Goal: Information Seeking & Learning: Learn about a topic

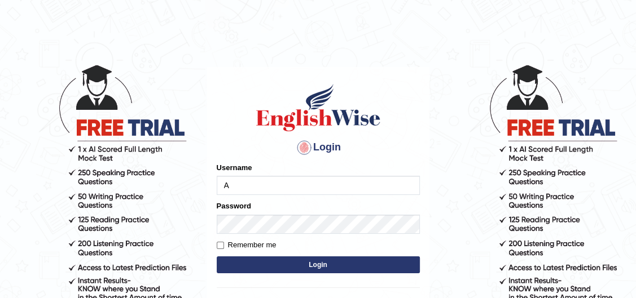
type input "Andrena"
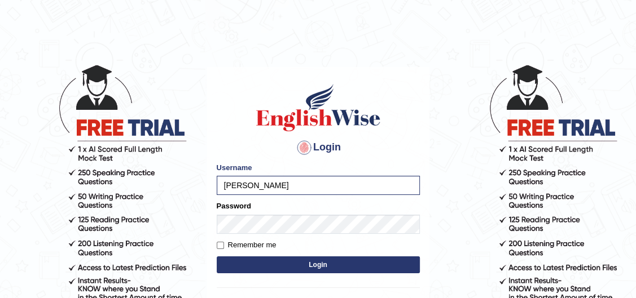
click at [234, 260] on button "Login" at bounding box center [318, 265] width 203 height 17
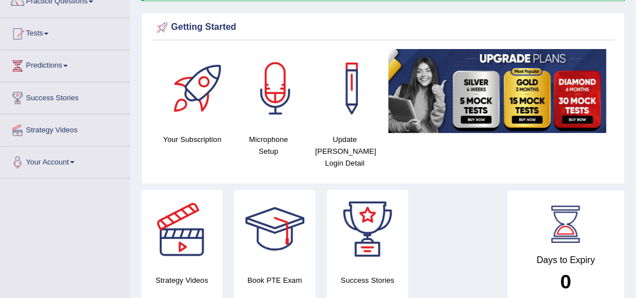
scroll to position [51, 0]
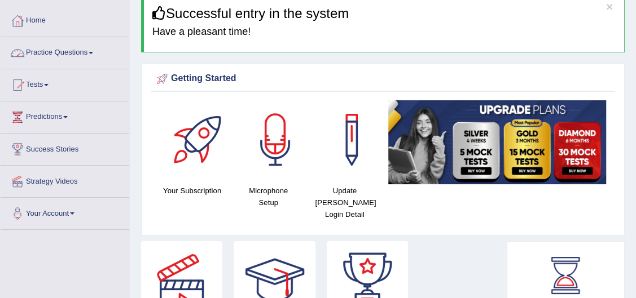
click at [52, 56] on link "Practice Questions" at bounding box center [65, 51] width 129 height 28
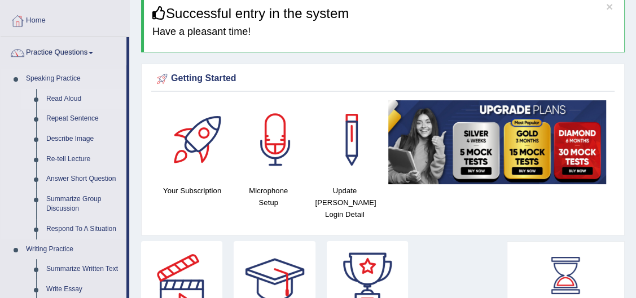
click at [49, 100] on link "Read Aloud" at bounding box center [83, 99] width 85 height 20
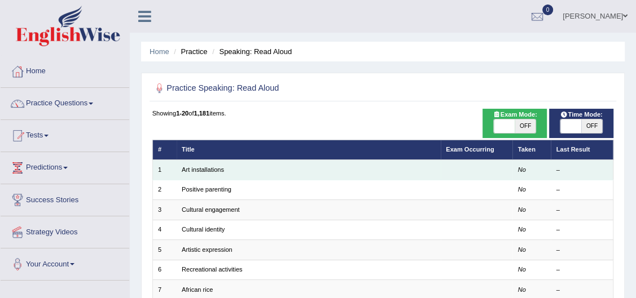
click at [184, 164] on td "Art installations" at bounding box center [309, 170] width 264 height 20
click at [204, 168] on link "Art installations" at bounding box center [203, 169] width 42 height 7
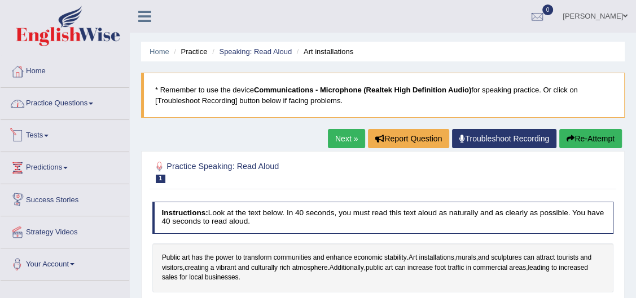
click at [74, 103] on link "Practice Questions" at bounding box center [65, 102] width 129 height 28
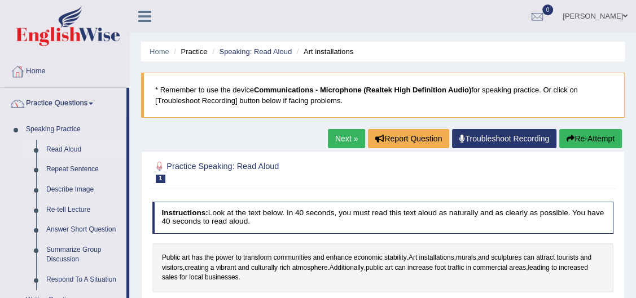
click at [67, 147] on link "Read Aloud" at bounding box center [83, 150] width 85 height 20
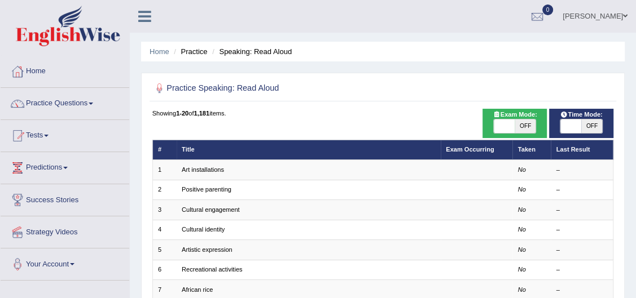
click at [584, 123] on span "OFF" at bounding box center [591, 127] width 21 height 14
checkbox input "true"
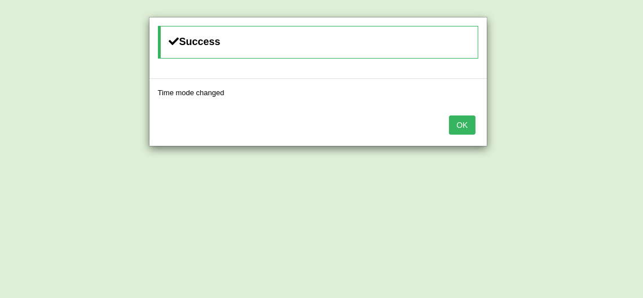
click at [453, 116] on button "OK" at bounding box center [462, 125] width 26 height 19
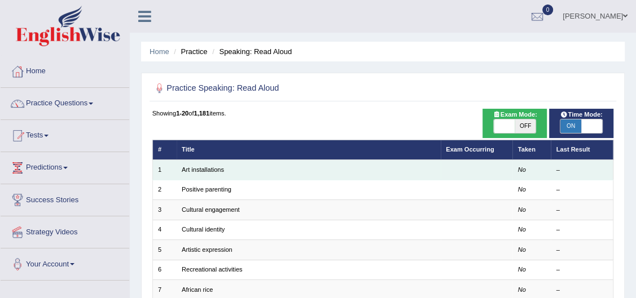
click at [228, 174] on td "Art installations" at bounding box center [309, 170] width 264 height 20
click at [202, 174] on td "Art installations" at bounding box center [309, 170] width 264 height 20
click at [233, 166] on td "Art installations" at bounding box center [309, 170] width 264 height 20
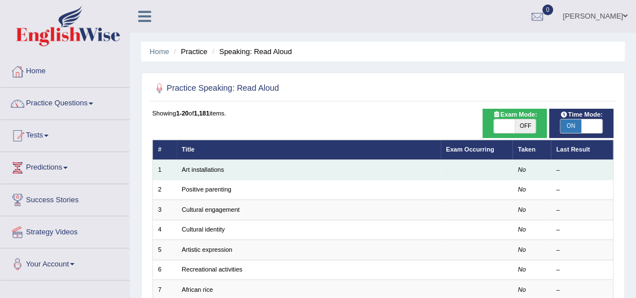
click at [233, 166] on td "Art installations" at bounding box center [309, 170] width 264 height 20
click at [205, 166] on link "Art installations" at bounding box center [203, 169] width 42 height 7
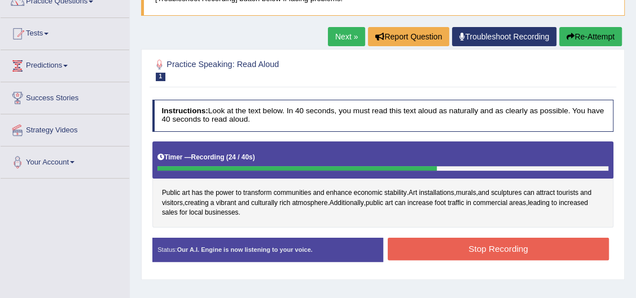
click at [496, 237] on div "Created with Highcharts 7.1.2 Great Too slow Too fast Time Speech pace meter: 0…" at bounding box center [500, 237] width 235 height 1
click at [489, 249] on button "Stop Recording" at bounding box center [498, 249] width 221 height 22
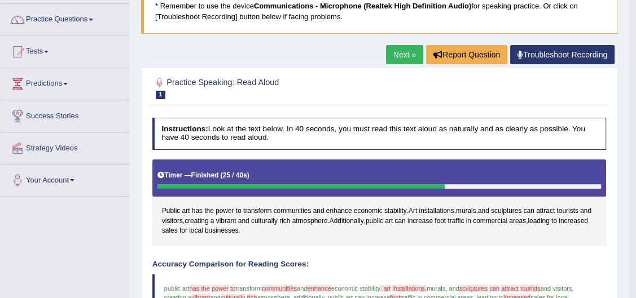
scroll to position [102, 0]
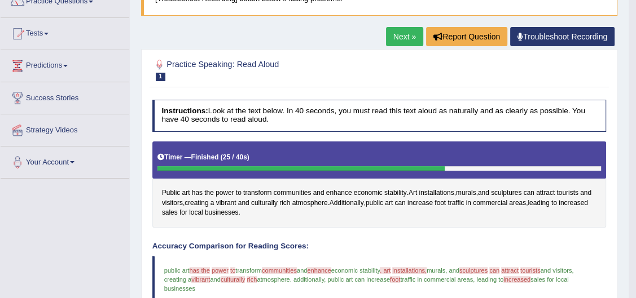
click at [331, 267] on span "enhance" at bounding box center [319, 270] width 24 height 7
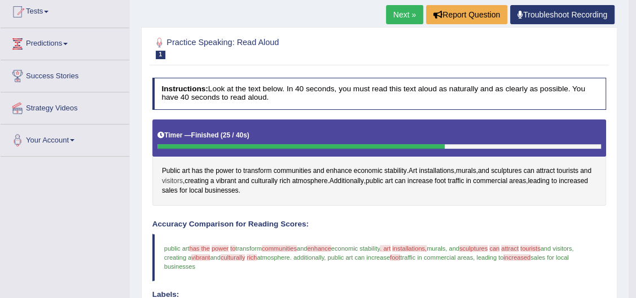
scroll to position [0, 0]
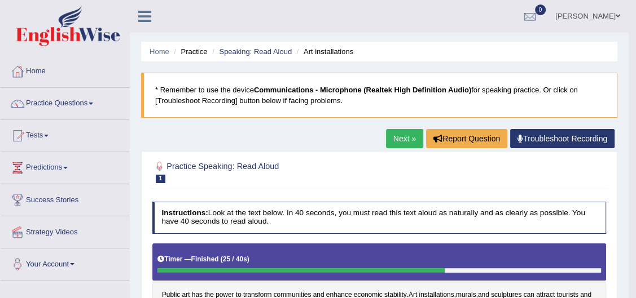
click at [399, 137] on link "Next »" at bounding box center [404, 138] width 37 height 19
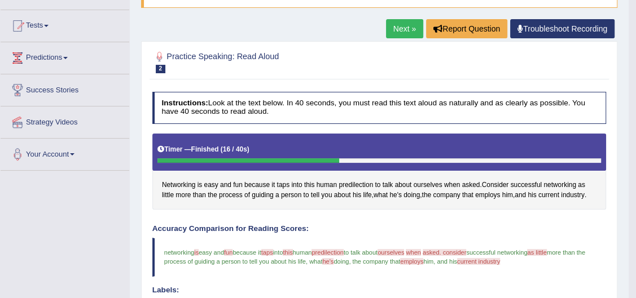
scroll to position [102, 0]
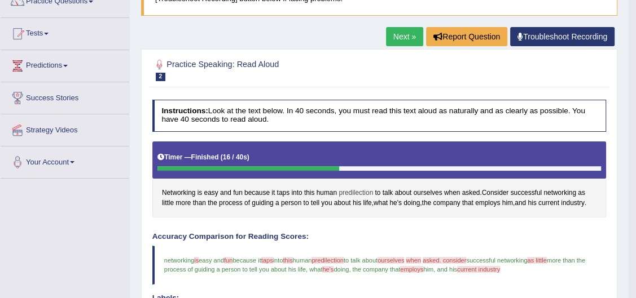
click at [353, 193] on span "predilection" at bounding box center [355, 193] width 34 height 10
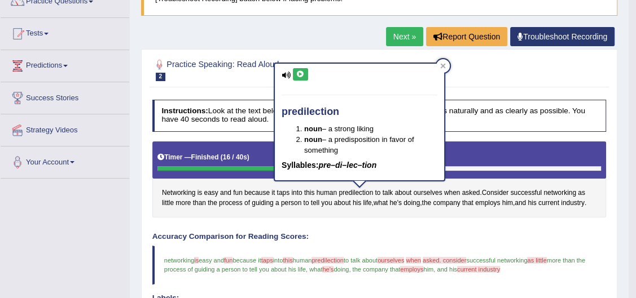
click at [301, 71] on icon at bounding box center [300, 74] width 8 height 7
click at [294, 73] on button at bounding box center [300, 74] width 15 height 12
click at [297, 71] on icon at bounding box center [300, 74] width 8 height 7
click at [303, 72] on icon at bounding box center [300, 74] width 8 height 7
click at [249, 102] on h4 "Instructions: Look at the text below. In 40 seconds, you must read this text al…" at bounding box center [379, 116] width 454 height 32
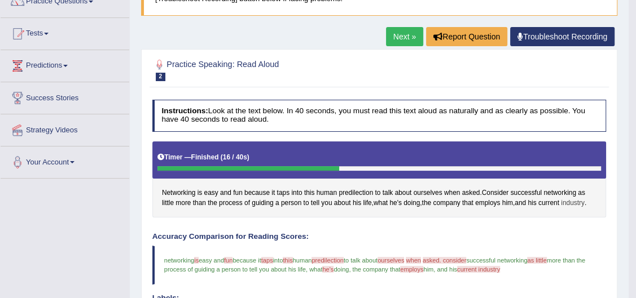
click at [567, 205] on span "industry" at bounding box center [573, 204] width 24 height 10
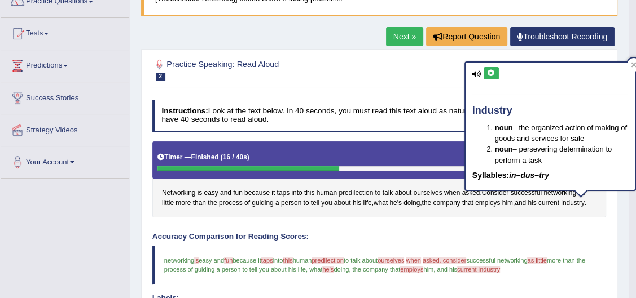
click at [487, 72] on icon at bounding box center [491, 73] width 8 height 7
click at [487, 73] on icon at bounding box center [491, 73] width 8 height 7
click at [391, 71] on h2 "Practice Speaking: Read Aloud 2 Networking" at bounding box center [292, 70] width 281 height 24
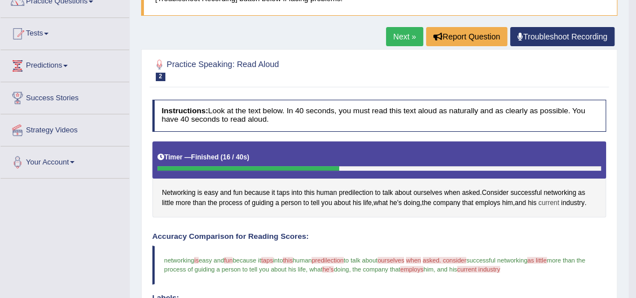
click at [551, 200] on span "current" at bounding box center [548, 204] width 21 height 10
click at [551, 196] on body "Toggle navigation Home Practice Questions Speaking Practice Read Aloud Repeat S…" at bounding box center [318, 47] width 636 height 298
click at [551, 200] on span "current" at bounding box center [548, 204] width 21 height 10
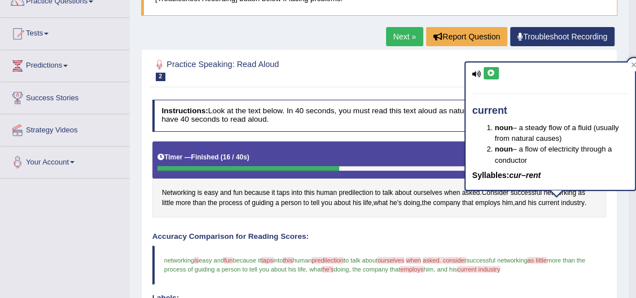
click at [252, 20] on div "Home Practice Speaking: Read Aloud Networking * Remember to use the device Comm…" at bounding box center [379, 293] width 499 height 790
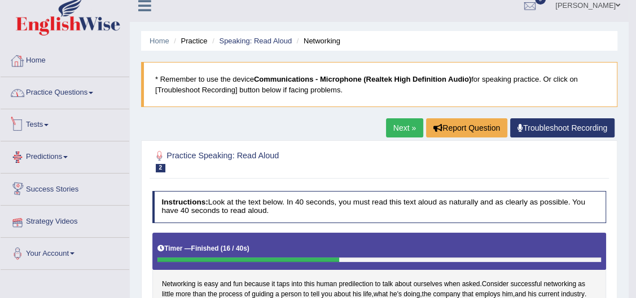
scroll to position [0, 0]
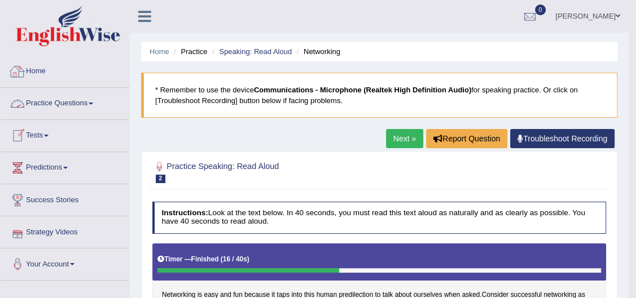
click at [75, 102] on link "Practice Questions" at bounding box center [65, 102] width 129 height 28
click at [74, 102] on link "Practice Questions" at bounding box center [65, 102] width 129 height 28
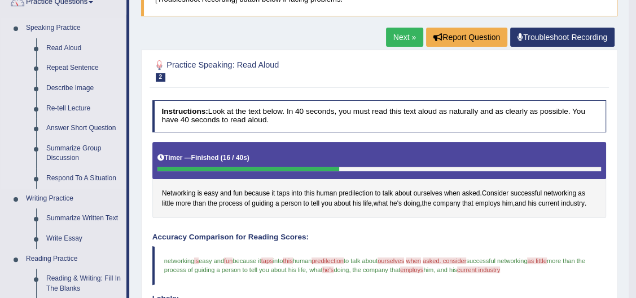
scroll to position [102, 0]
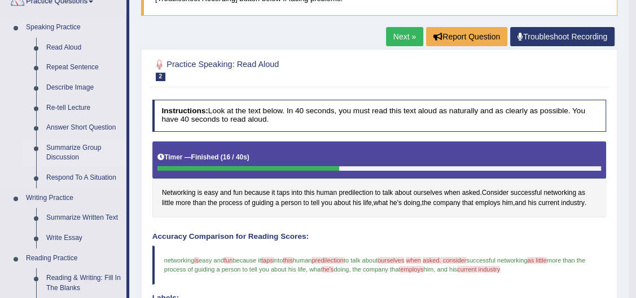
click at [49, 154] on link "Summarize Group Discussion" at bounding box center [83, 153] width 85 height 30
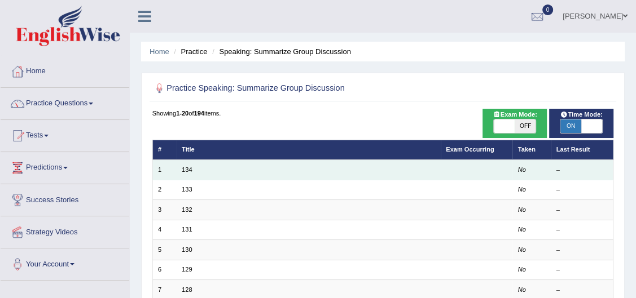
click at [371, 173] on td "134" at bounding box center [309, 170] width 264 height 20
click at [372, 172] on td "134" at bounding box center [309, 170] width 264 height 20
click at [215, 170] on td "134" at bounding box center [309, 170] width 264 height 20
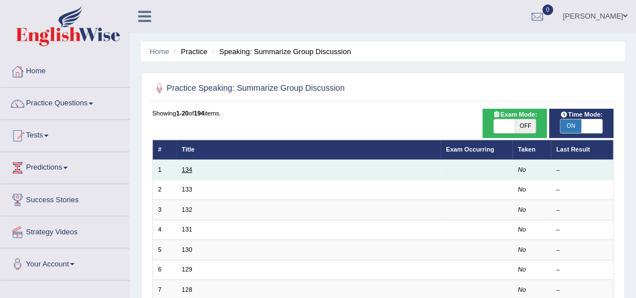
click at [188, 171] on link "134" at bounding box center [187, 169] width 10 height 7
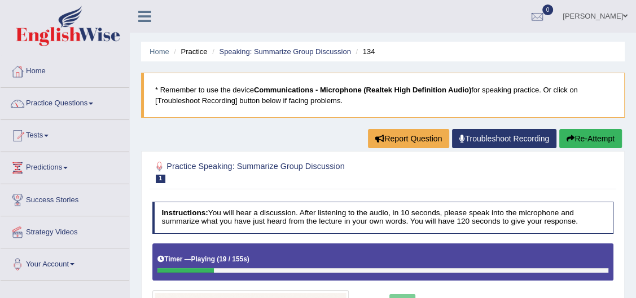
click at [596, 135] on button "Re-Attempt" at bounding box center [590, 138] width 63 height 19
click at [589, 141] on button "Re-Attempt" at bounding box center [590, 138] width 63 height 19
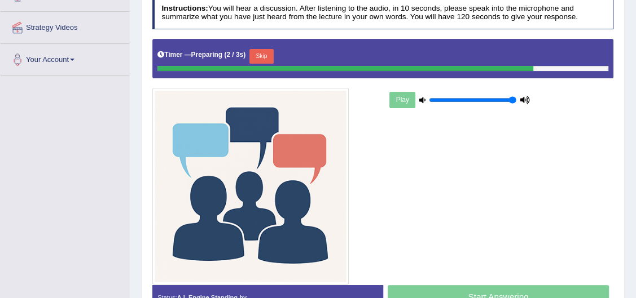
scroll to position [256, 0]
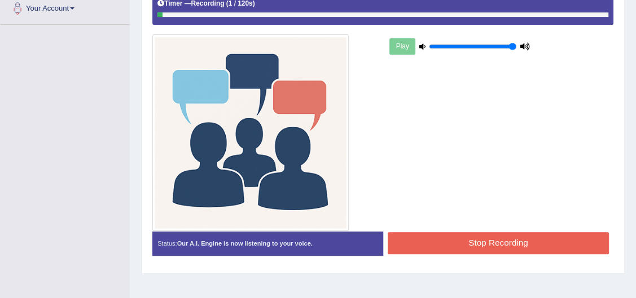
click at [464, 238] on button "Stop Recording" at bounding box center [498, 243] width 221 height 22
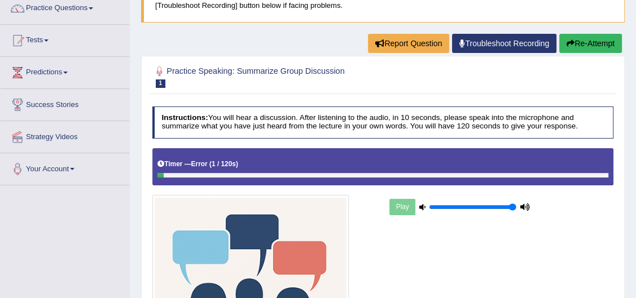
scroll to position [0, 0]
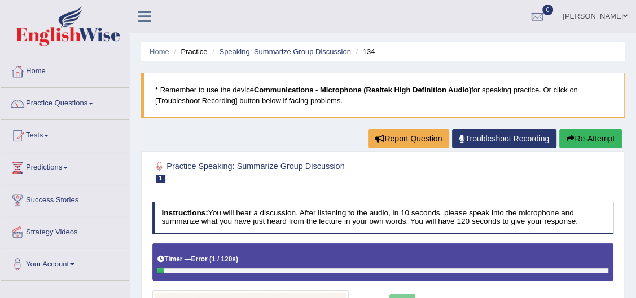
click at [584, 139] on button "Re-Attempt" at bounding box center [590, 138] width 63 height 19
click at [594, 143] on button "Re-Attempt" at bounding box center [590, 138] width 63 height 19
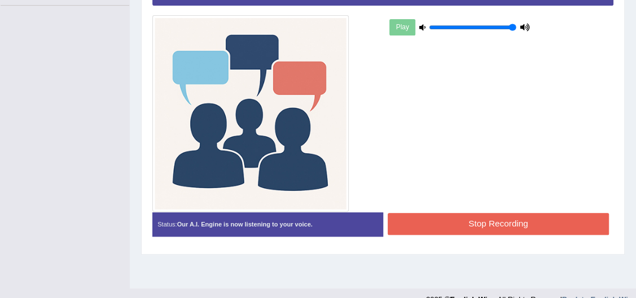
scroll to position [294, 0]
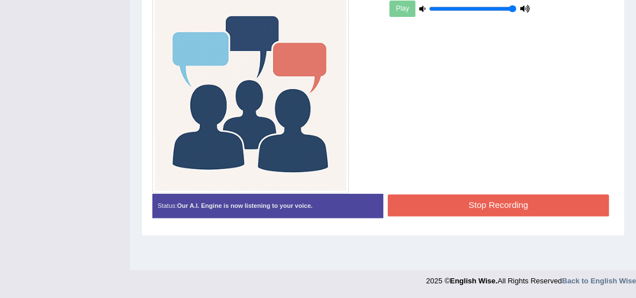
click at [463, 204] on button "Stop Recording" at bounding box center [498, 206] width 221 height 22
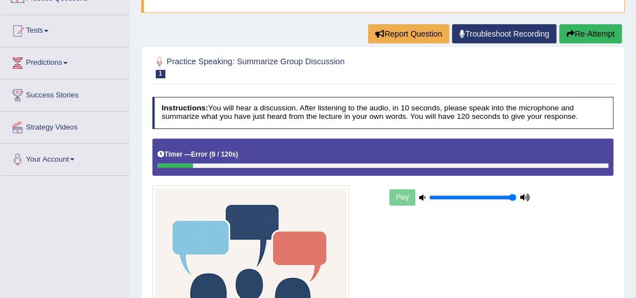
scroll to position [14, 0]
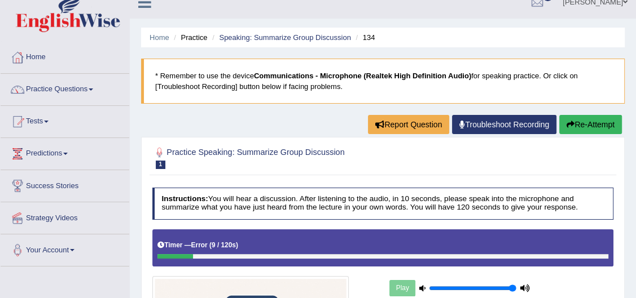
click at [50, 83] on link "Practice Questions" at bounding box center [65, 88] width 129 height 28
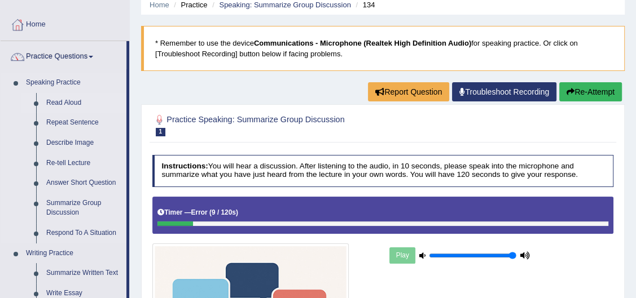
scroll to position [116, 0]
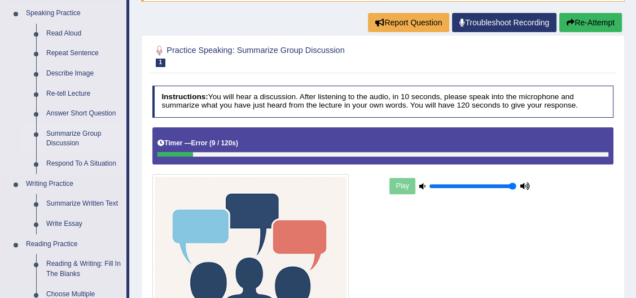
click at [90, 134] on link "Summarize Group Discussion" at bounding box center [83, 139] width 85 height 30
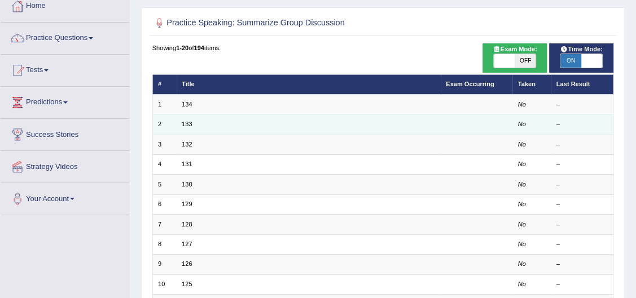
scroll to position [51, 0]
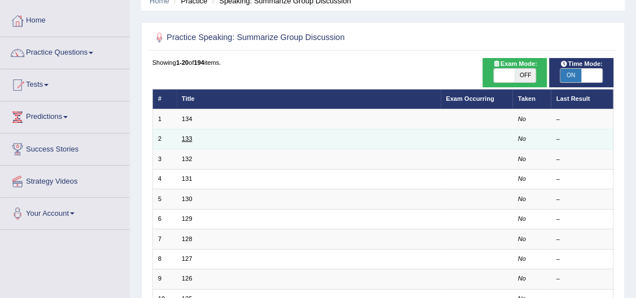
click at [190, 140] on link "133" at bounding box center [187, 138] width 10 height 7
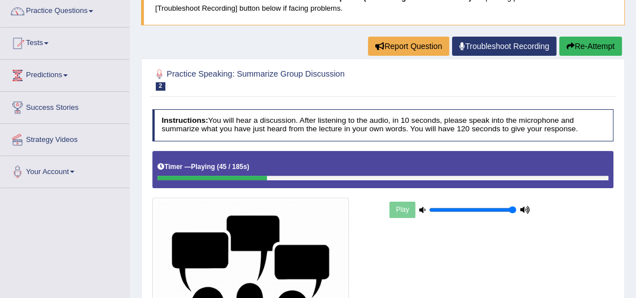
scroll to position [89, 0]
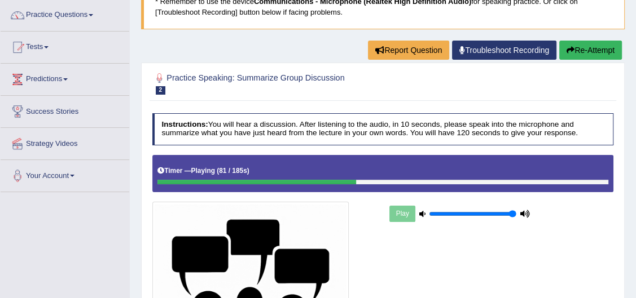
click at [578, 50] on button "Re-Attempt" at bounding box center [590, 50] width 63 height 19
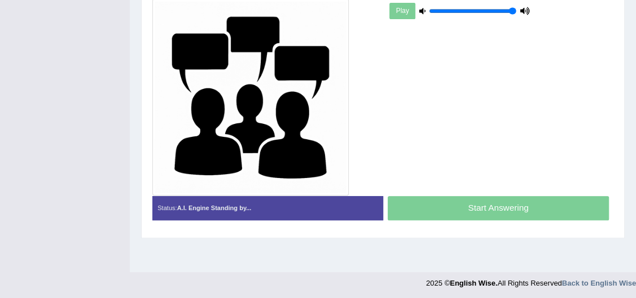
scroll to position [241, 0]
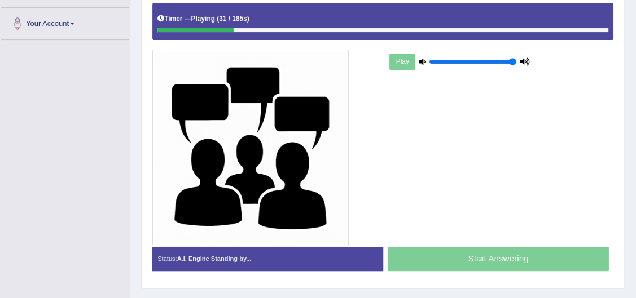
drag, startPoint x: 230, startPoint y: 26, endPoint x: 195, endPoint y: 23, distance: 34.6
click at [195, 23] on div "Timer — Playing ( 31 / 185s ) Skip" at bounding box center [382, 19] width 451 height 17
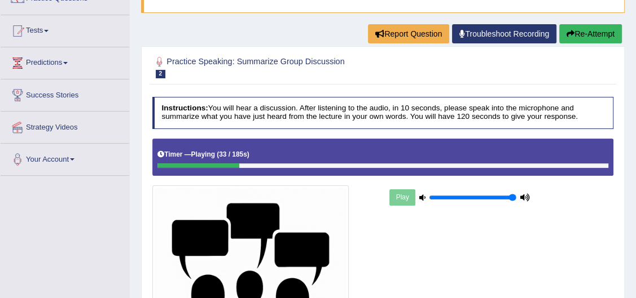
scroll to position [87, 0]
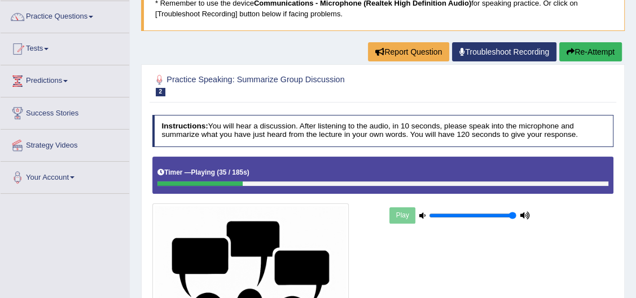
click at [576, 55] on button "Re-Attempt" at bounding box center [590, 51] width 63 height 19
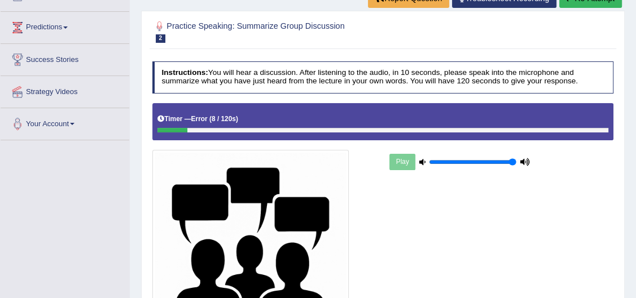
scroll to position [93, 0]
